Goal: Task Accomplishment & Management: Manage account settings

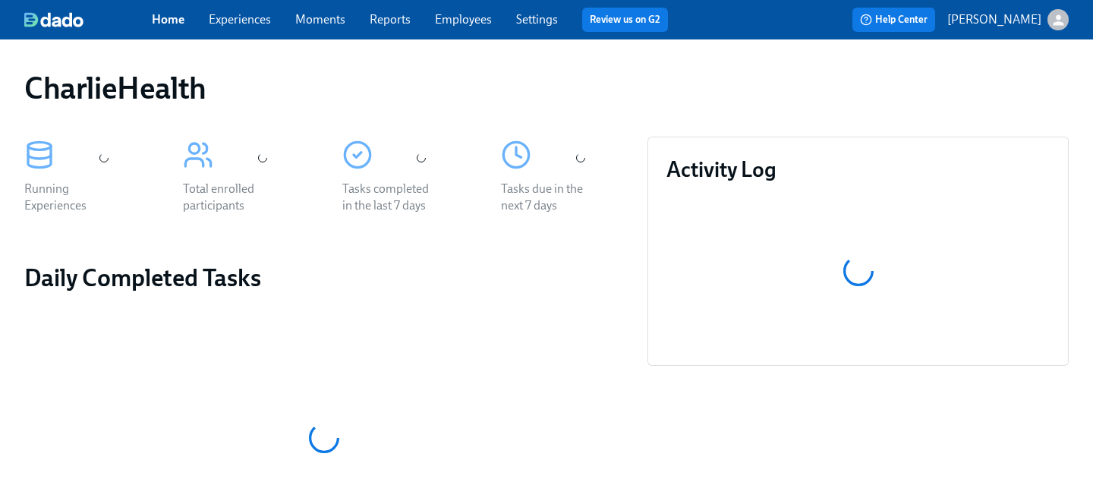
click at [487, 20] on link "Employees" at bounding box center [463, 19] width 57 height 14
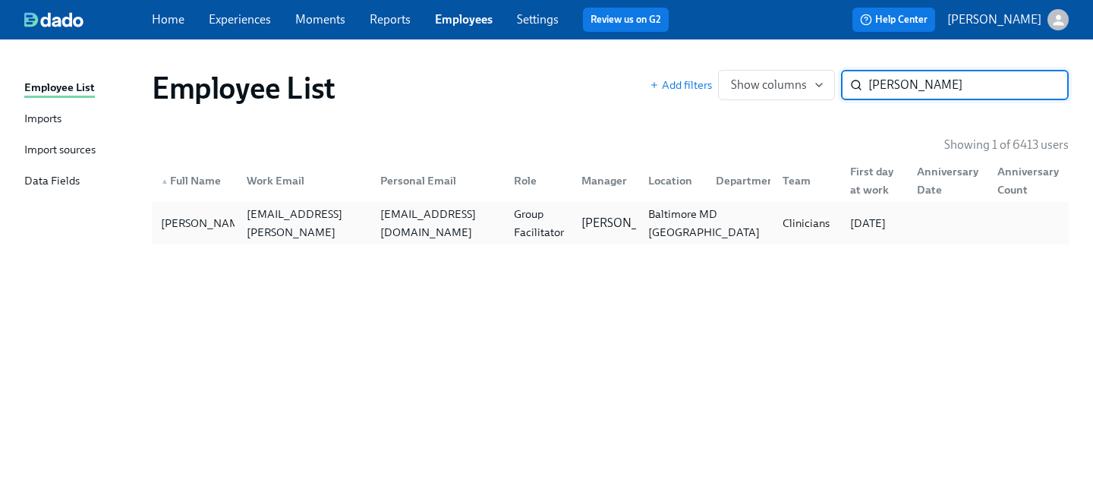
type input "[PERSON_NAME]"
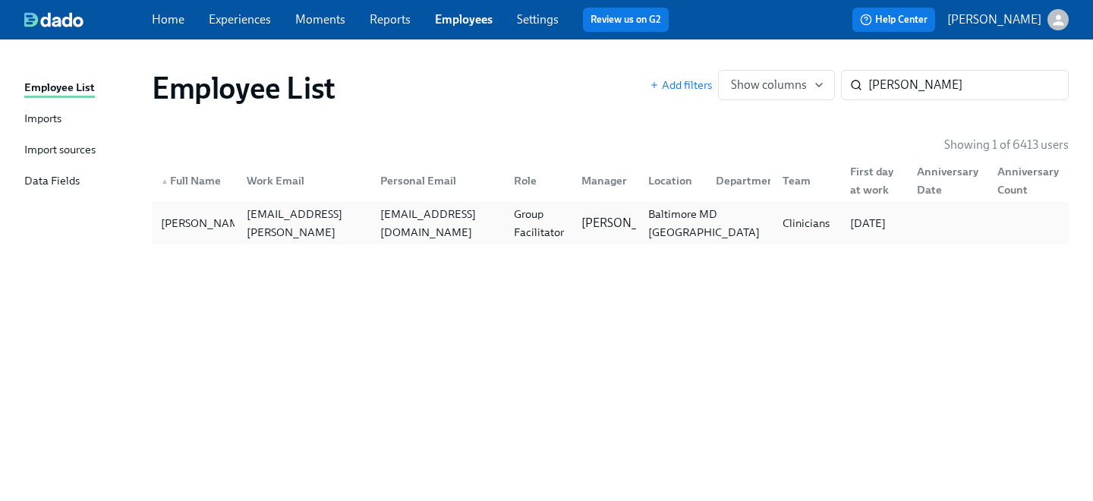
click at [644, 227] on div "Baltimore MD [GEOGRAPHIC_DATA]" at bounding box center [704, 223] width 124 height 36
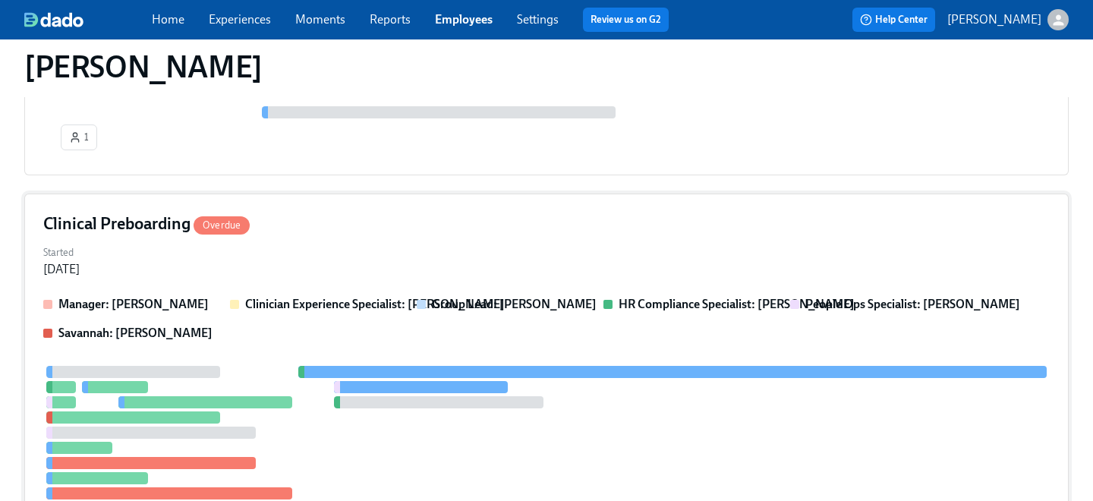
scroll to position [307, 0]
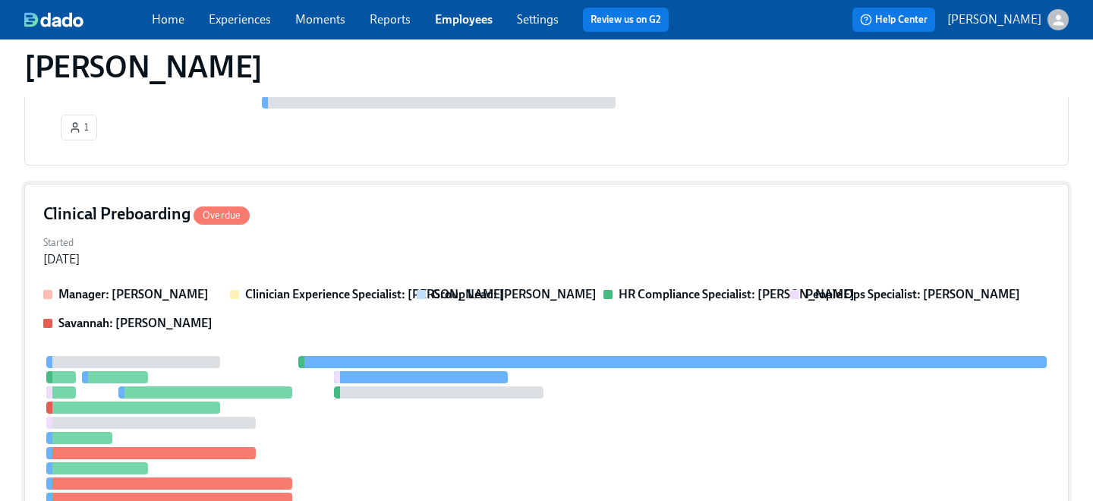
click at [301, 251] on div "Started [DATE]" at bounding box center [546, 250] width 1006 height 36
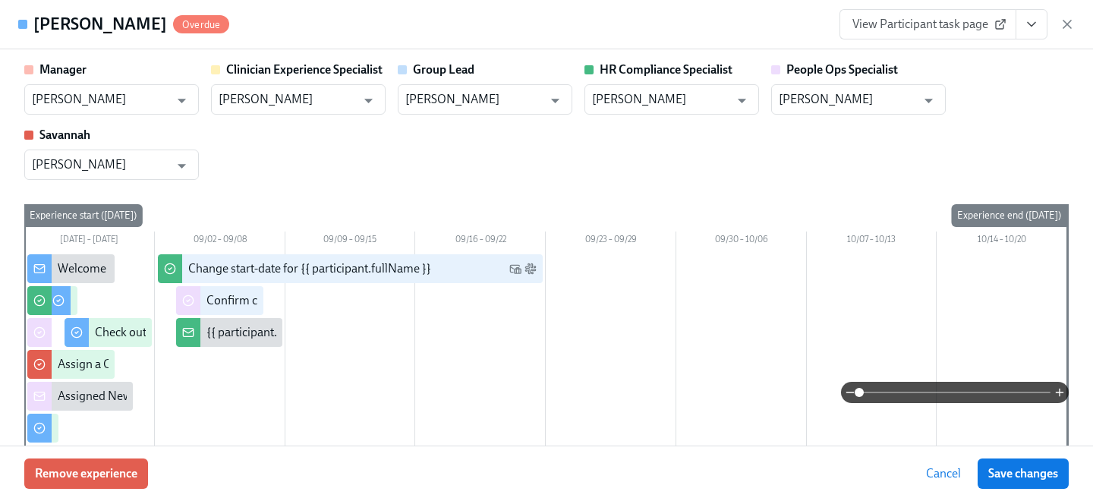
click at [1039, 32] on button "View task page" at bounding box center [1032, 24] width 32 height 30
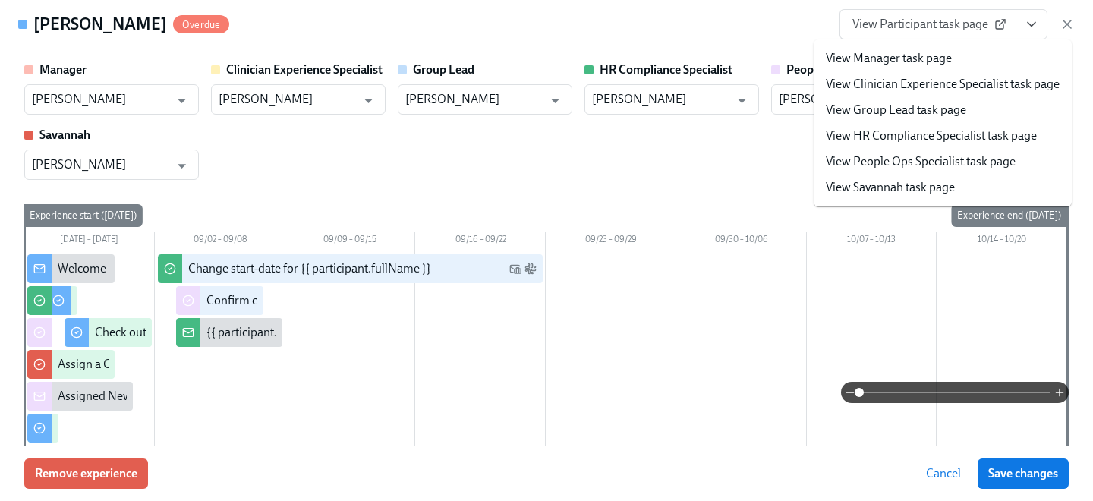
click at [947, 165] on link "View People Ops Specialist task page" at bounding box center [921, 161] width 190 height 17
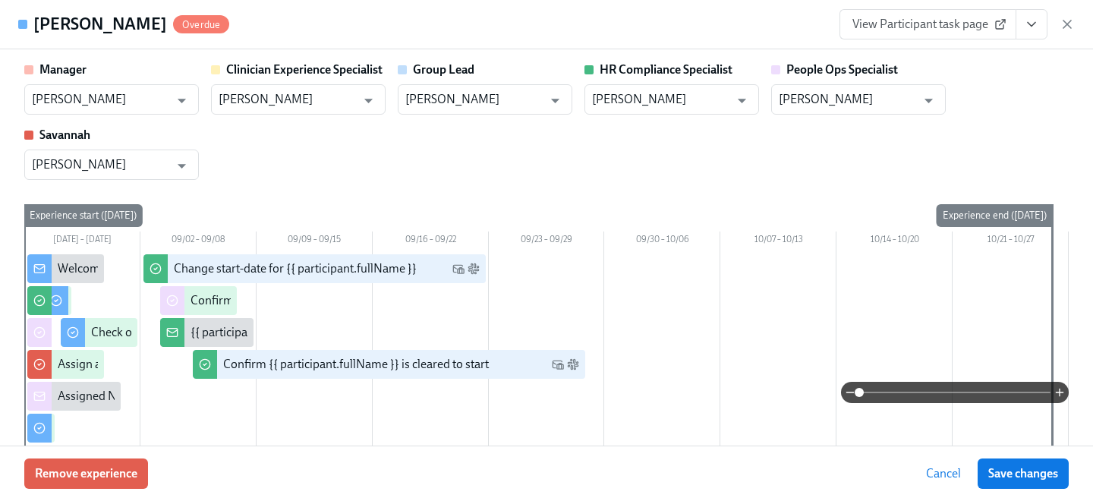
click at [1028, 27] on icon "View task page" at bounding box center [1031, 24] width 15 height 15
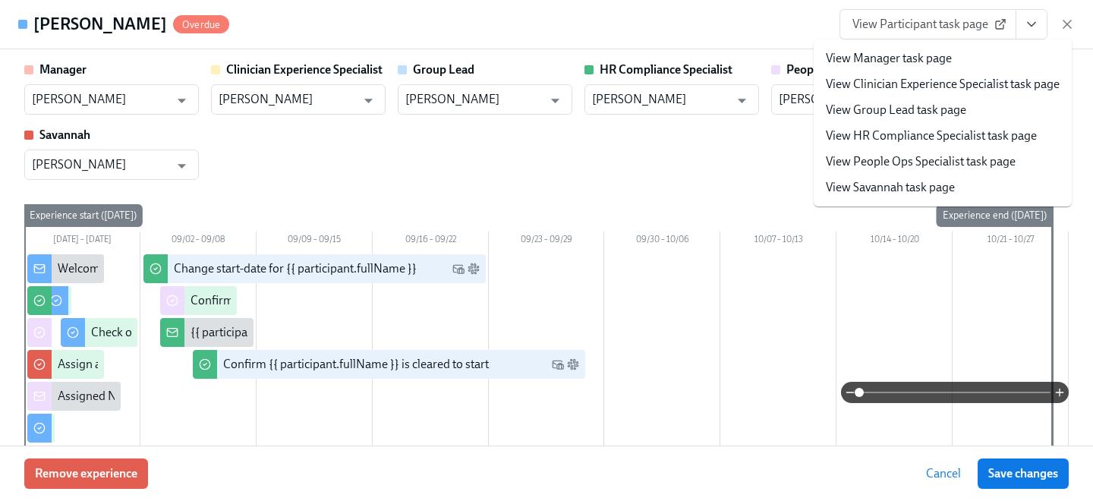
click at [898, 157] on link "View People Ops Specialist task page" at bounding box center [921, 161] width 190 height 17
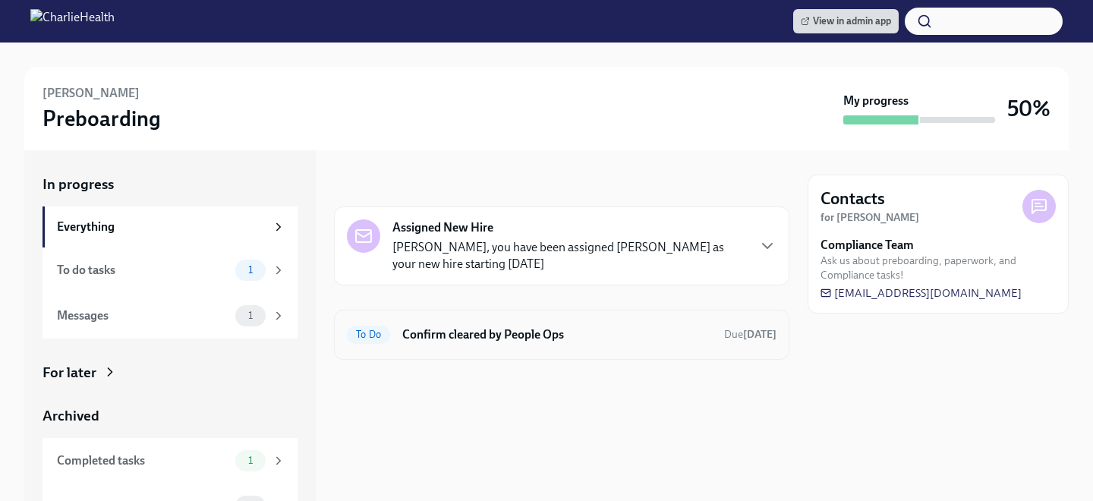
click at [516, 351] on div "To Do Confirm cleared by People Ops Due in 2 days" at bounding box center [561, 335] width 455 height 50
click at [512, 332] on h6 "Confirm cleared by People Ops" at bounding box center [557, 334] width 310 height 17
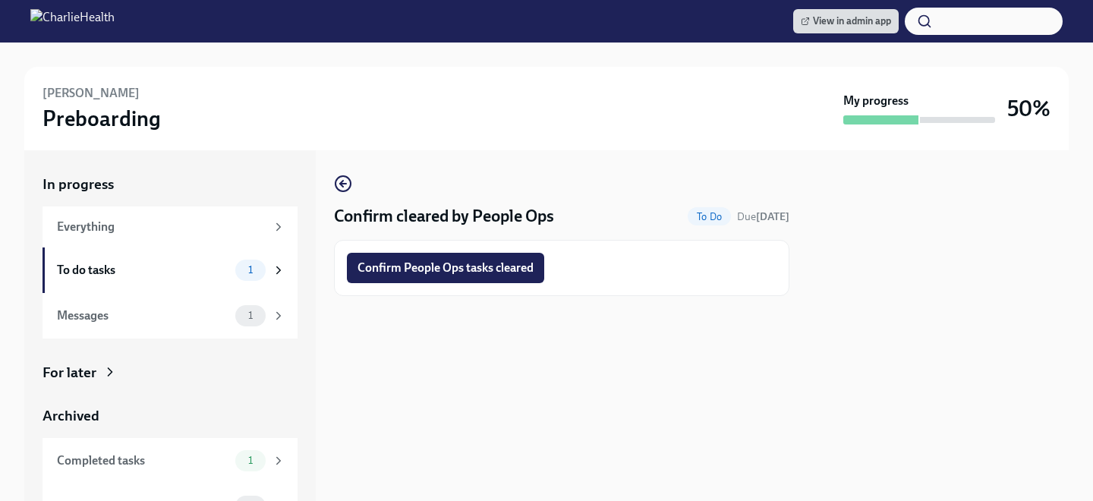
click at [482, 272] on span "Confirm People Ops tasks cleared" at bounding box center [446, 267] width 176 height 15
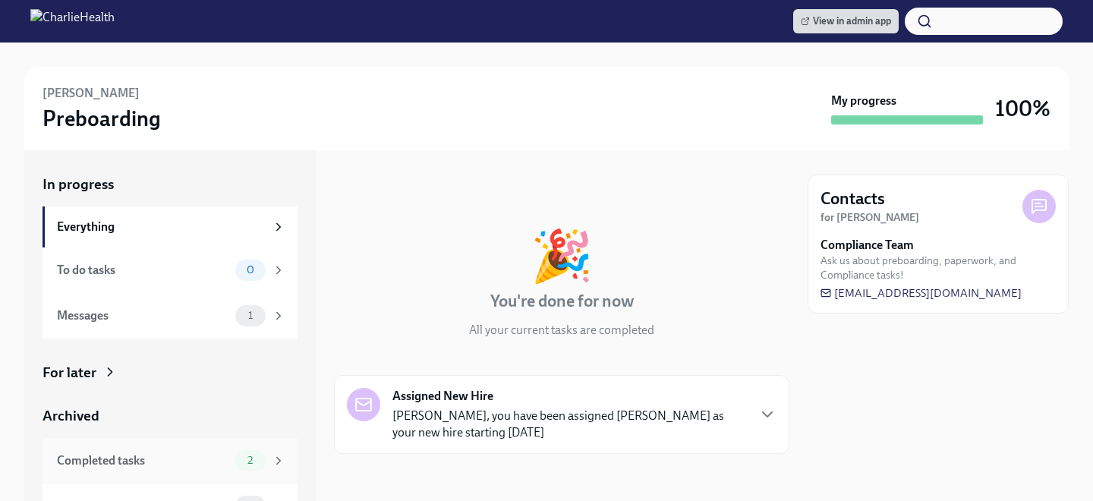
click at [266, 466] on div "2" at bounding box center [260, 460] width 50 height 21
